Goal: Navigation & Orientation: Find specific page/section

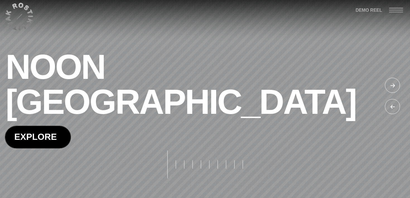
click at [50, 126] on span at bounding box center [38, 137] width 66 height 22
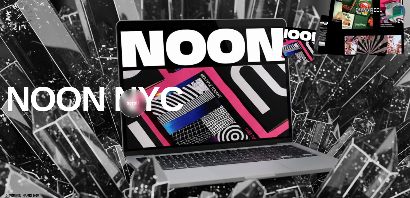
click at [396, 12] on span at bounding box center [396, 12] width 14 height 1
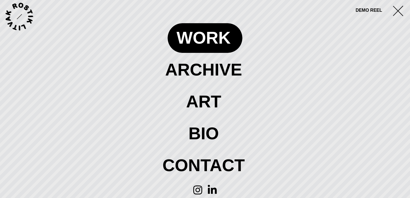
click at [204, 44] on span at bounding box center [205, 37] width 75 height 29
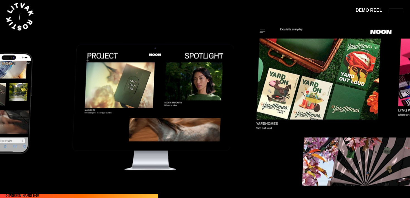
scroll to position [2052, 0]
